Goal: Find specific page/section: Find specific page/section

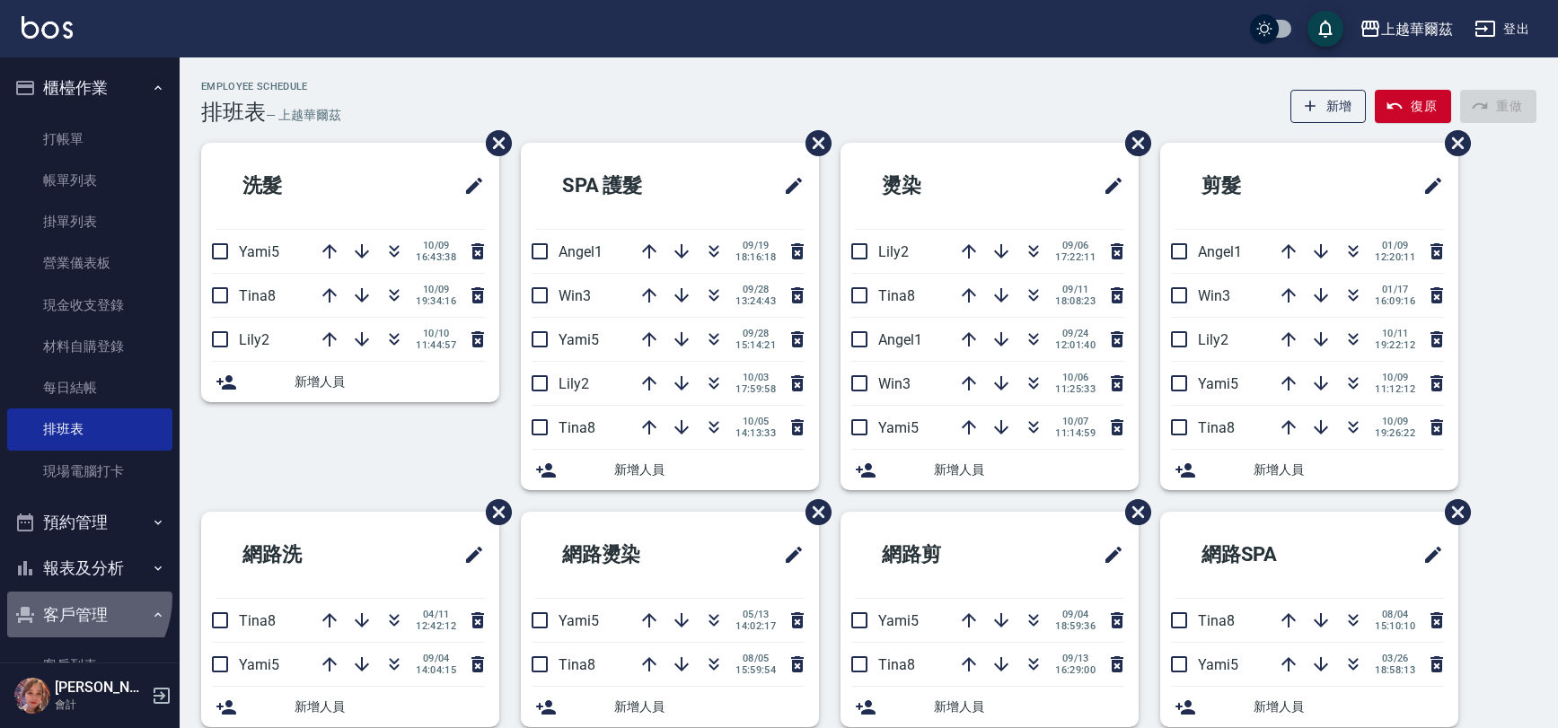
click at [70, 598] on button "客戶管理" at bounding box center [89, 615] width 165 height 47
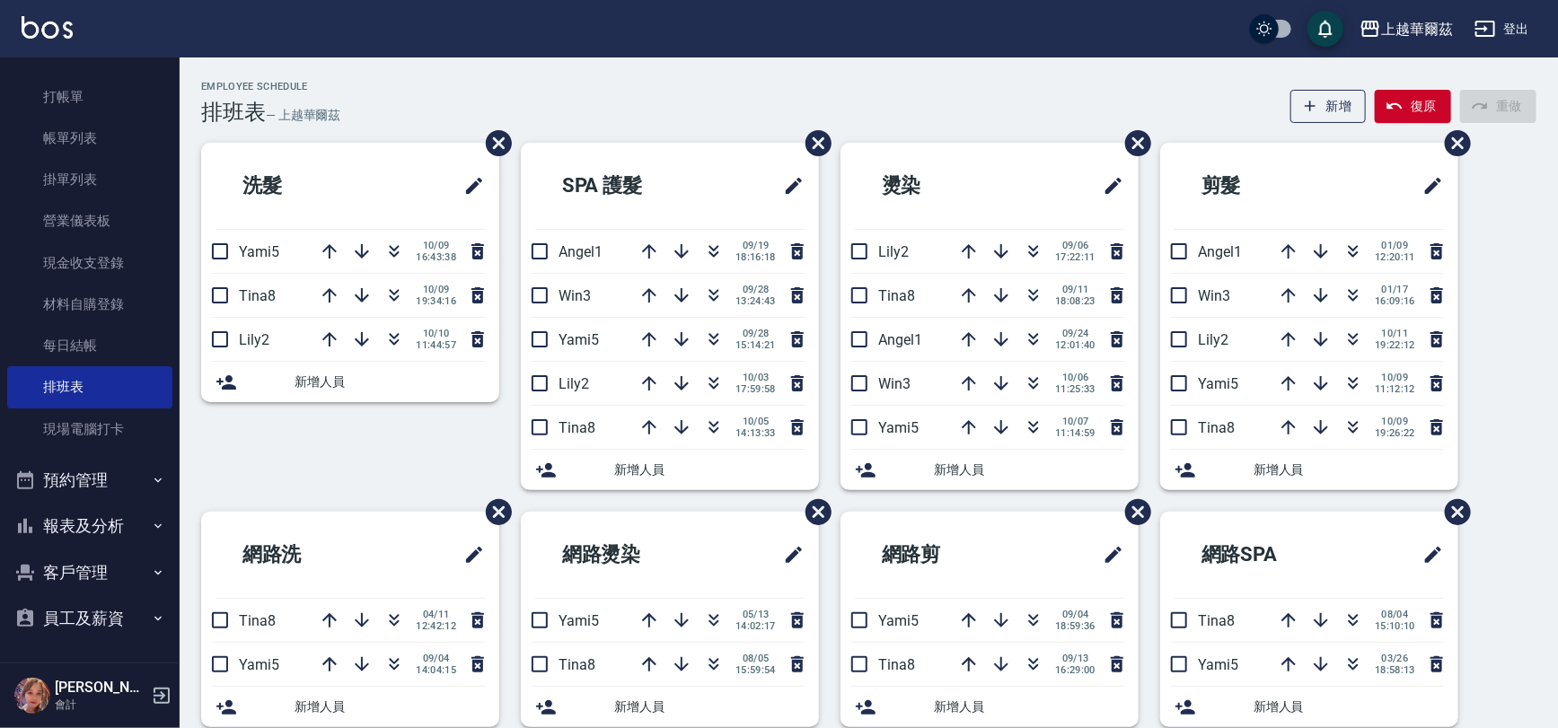
click at [86, 581] on button "客戶管理" at bounding box center [89, 572] width 165 height 47
drag, startPoint x: 183, startPoint y: 589, endPoint x: 186, endPoint y: 621, distance: 32.4
click at [185, 618] on div "網路洗 Tina8 [DATE] 12:42:12 Yami5 [DATE] 14:04:15 新增人員" at bounding box center [340, 630] width 320 height 237
click at [186, 621] on div "網路洗 Tina8 [DATE] 12:42:12 Yami5 [DATE] 14:04:15 新增人員" at bounding box center [340, 630] width 320 height 237
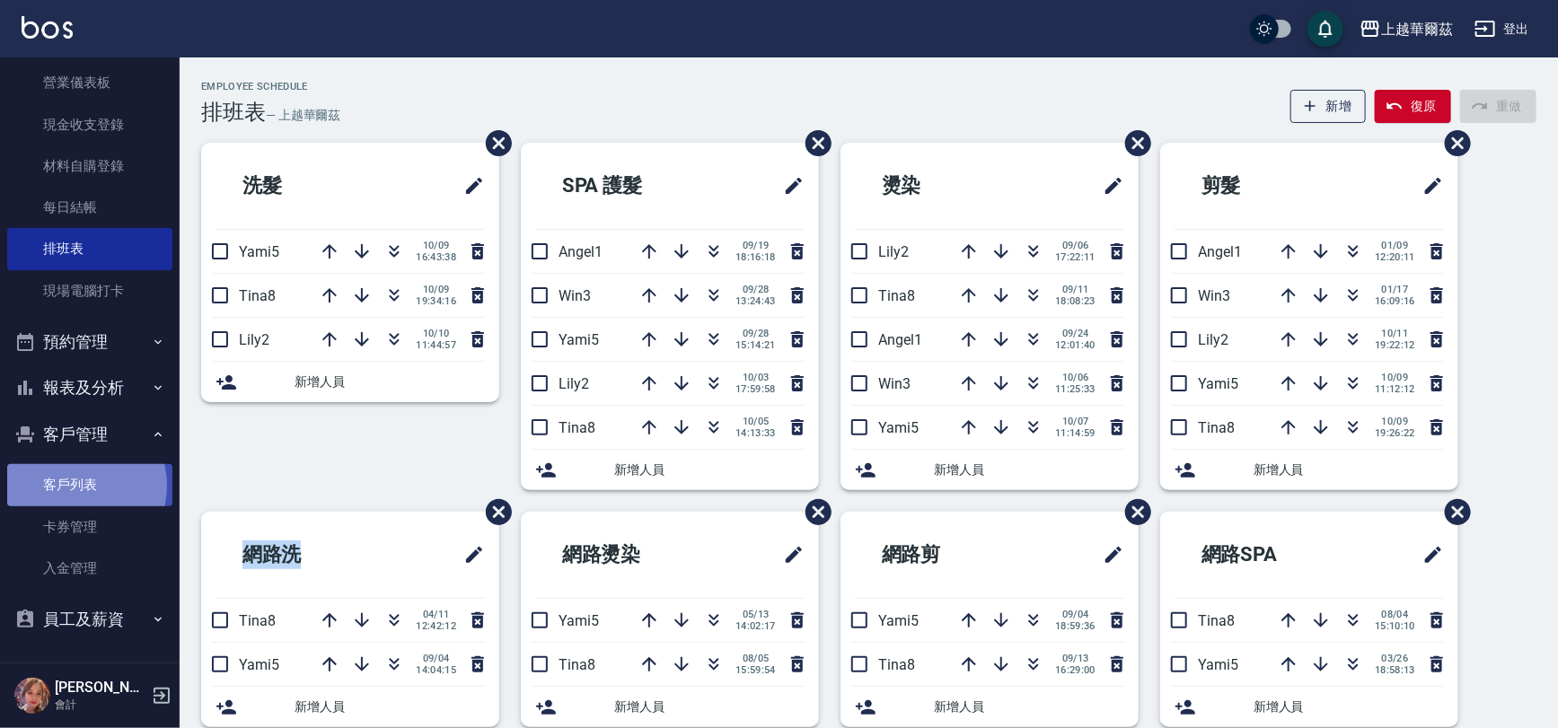
click at [74, 485] on link "客戶列表" at bounding box center [89, 484] width 165 height 41
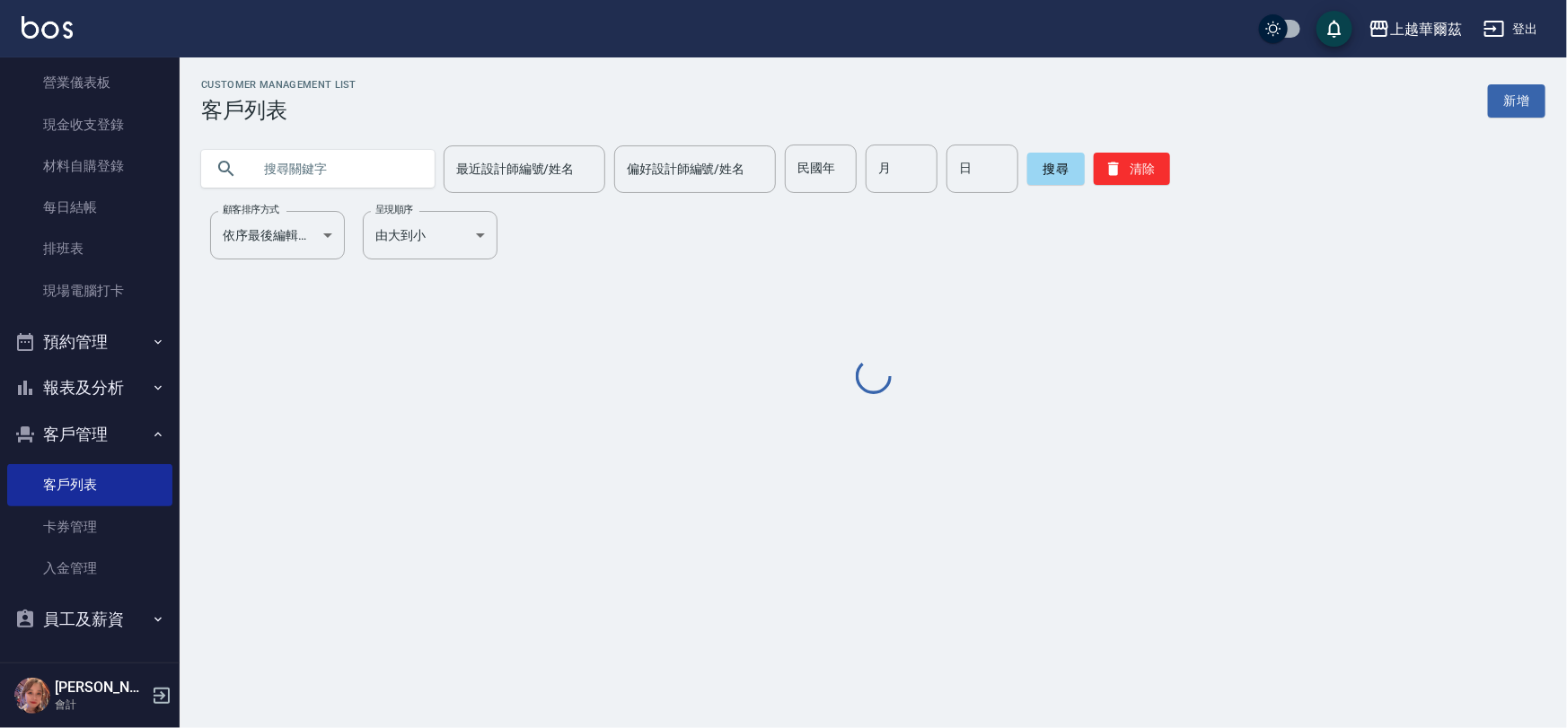
click at [309, 189] on input "text" at bounding box center [335, 169] width 169 height 48
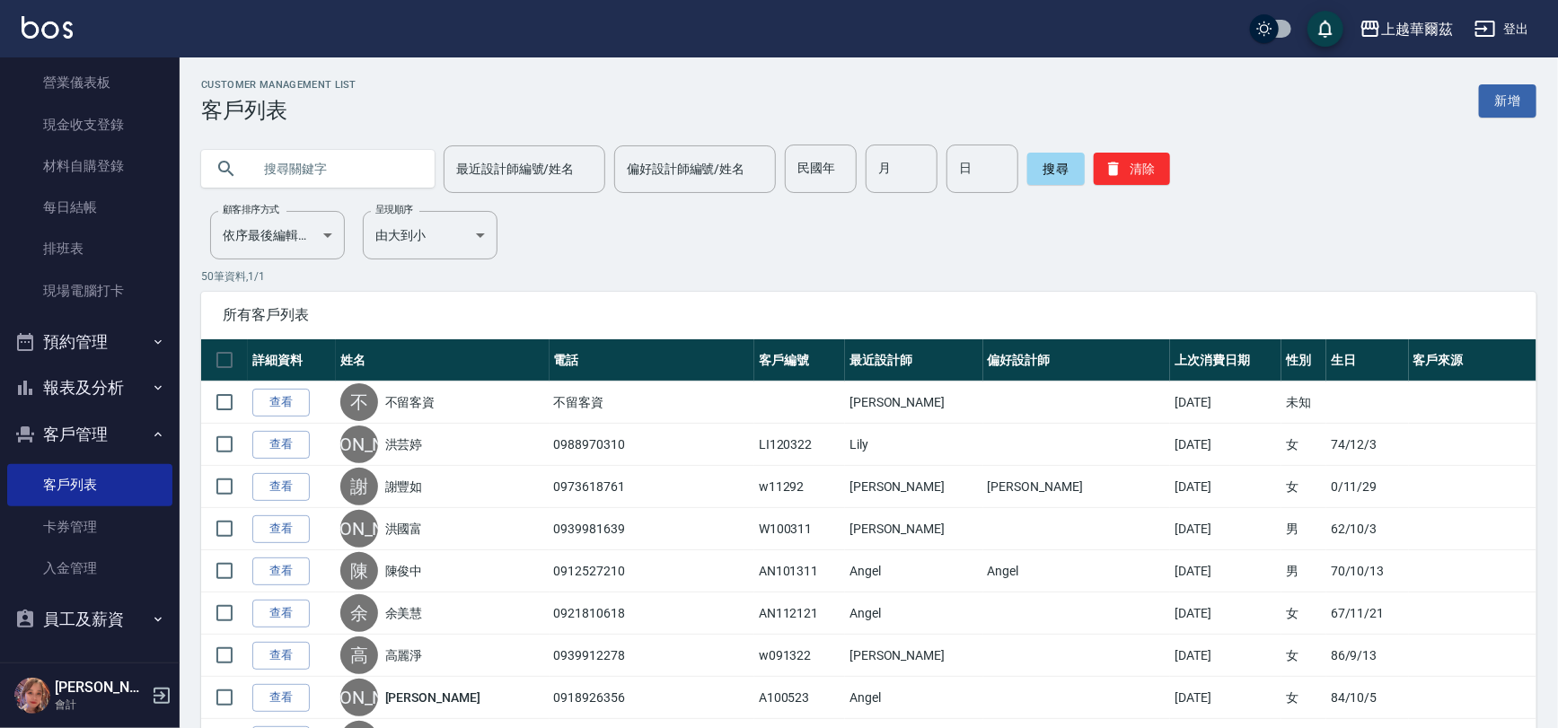
type input "d"
click at [310, 169] on input "text" at bounding box center [335, 169] width 169 height 48
type input "[PERSON_NAME]"
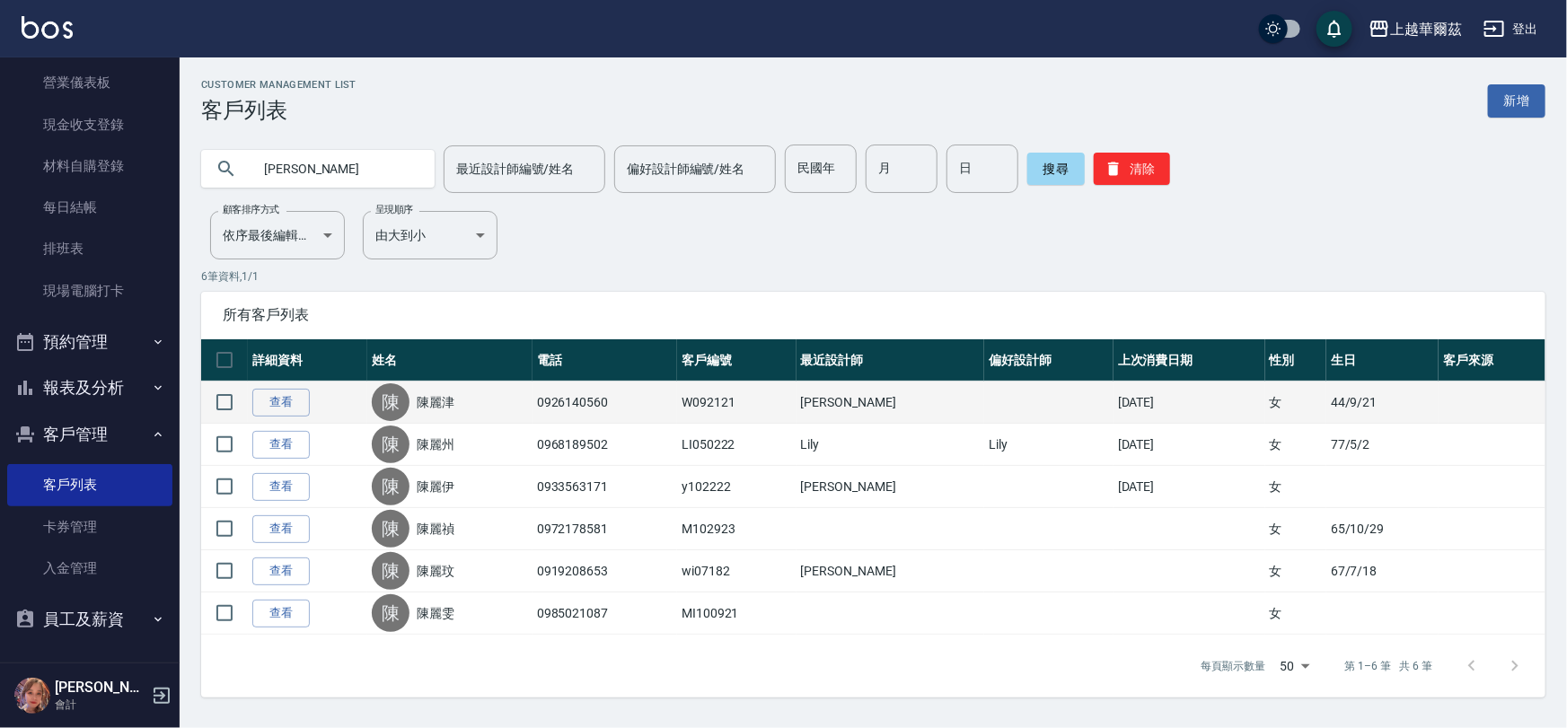
click at [444, 408] on link "陳麗津" at bounding box center [436, 402] width 38 height 18
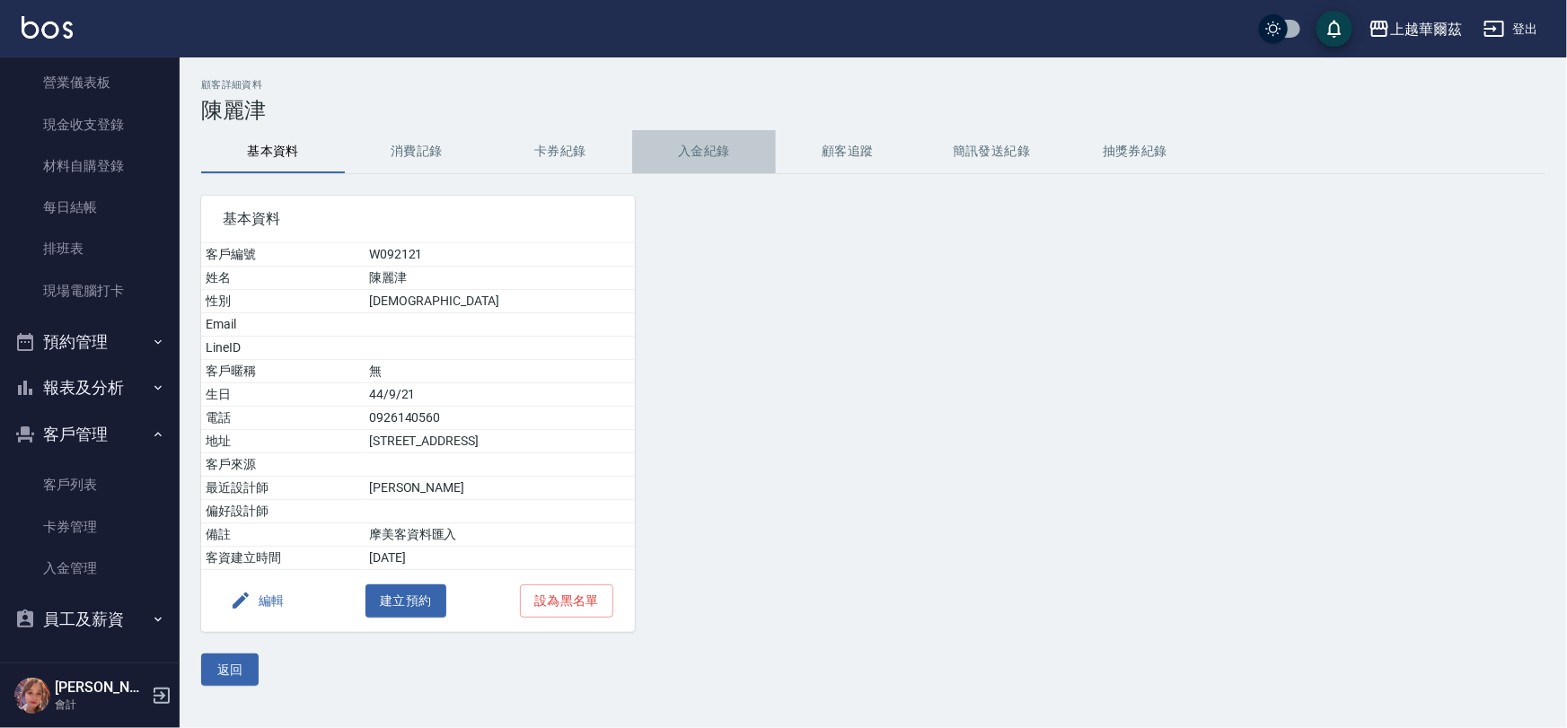
click at [672, 161] on button "入金紀錄" at bounding box center [704, 151] width 144 height 43
